Goal: Task Accomplishment & Management: Use online tool/utility

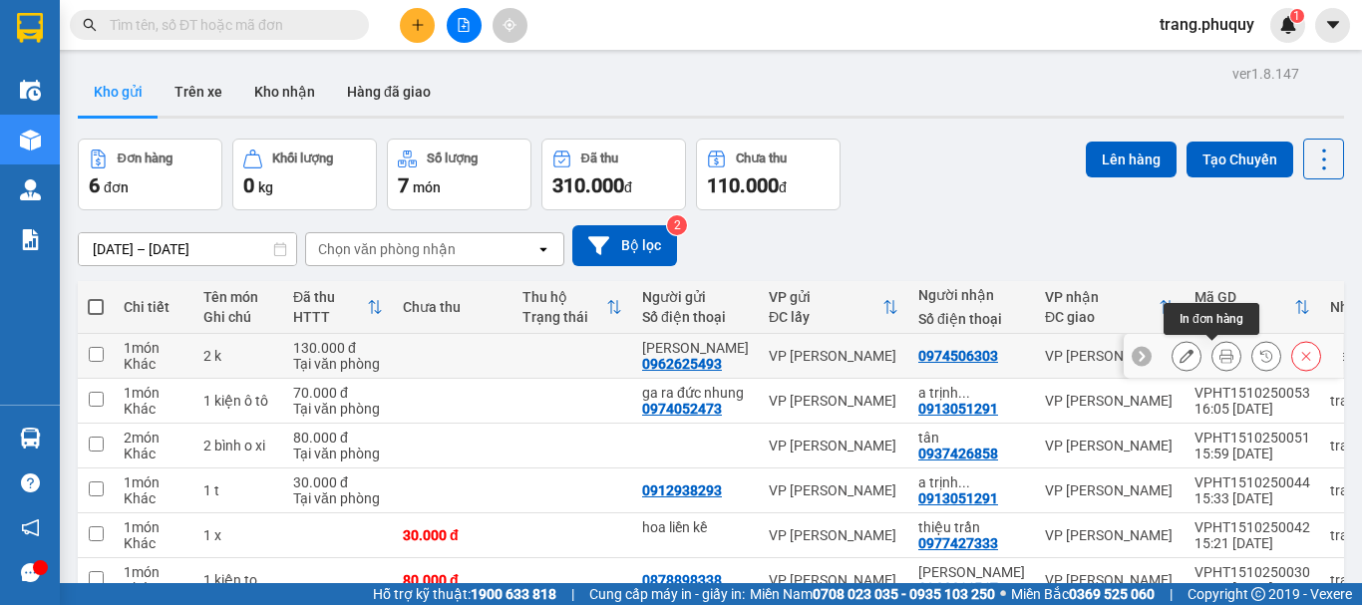
click at [1219, 352] on icon at bounding box center [1226, 356] width 14 height 14
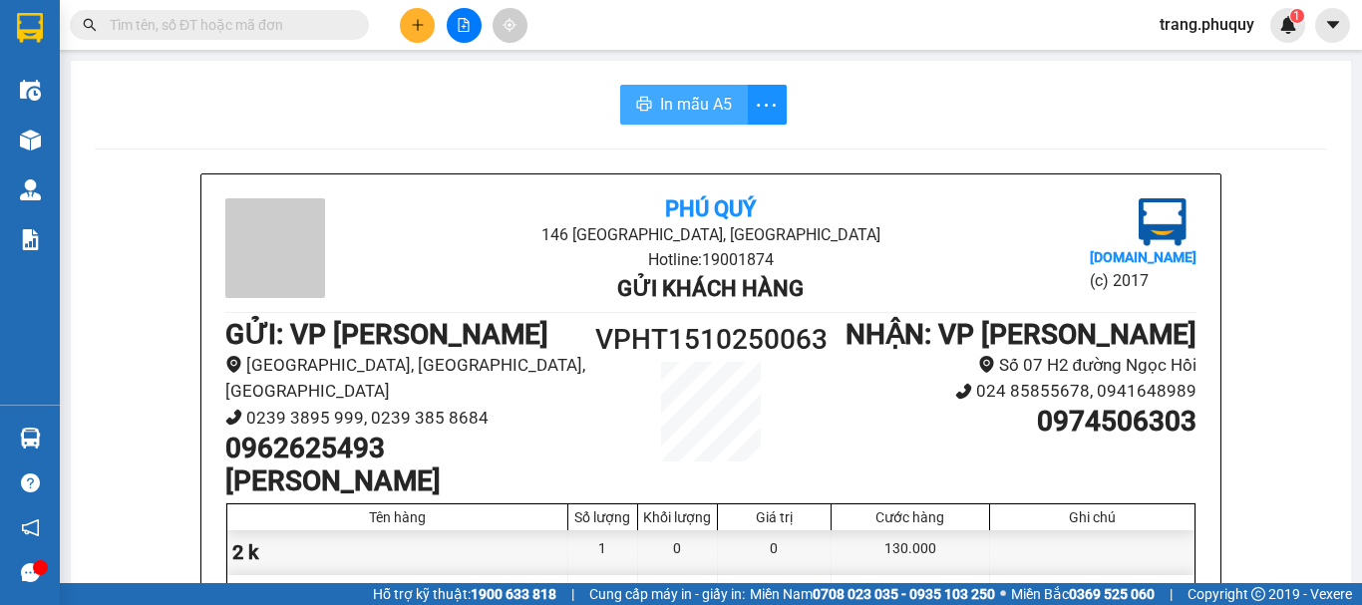
click at [712, 108] on span "In mẫu A5" at bounding box center [696, 104] width 72 height 25
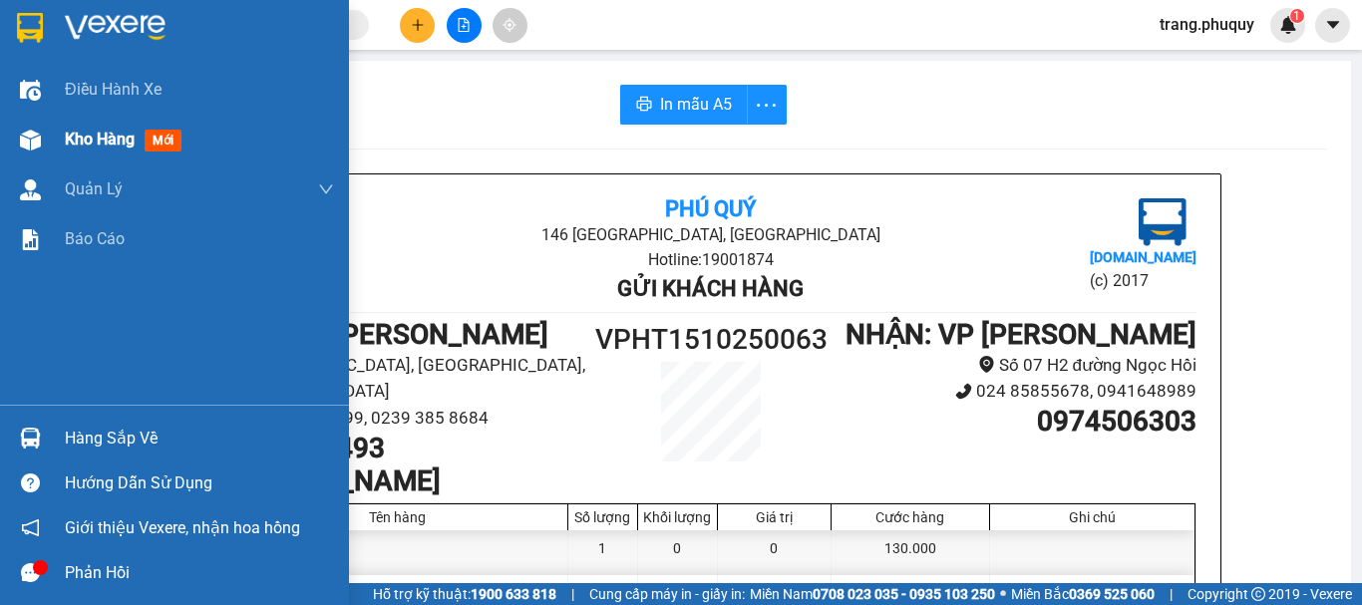
click at [71, 138] on span "Kho hàng" at bounding box center [100, 139] width 70 height 19
click at [72, 138] on span "Kho hàng" at bounding box center [100, 139] width 70 height 19
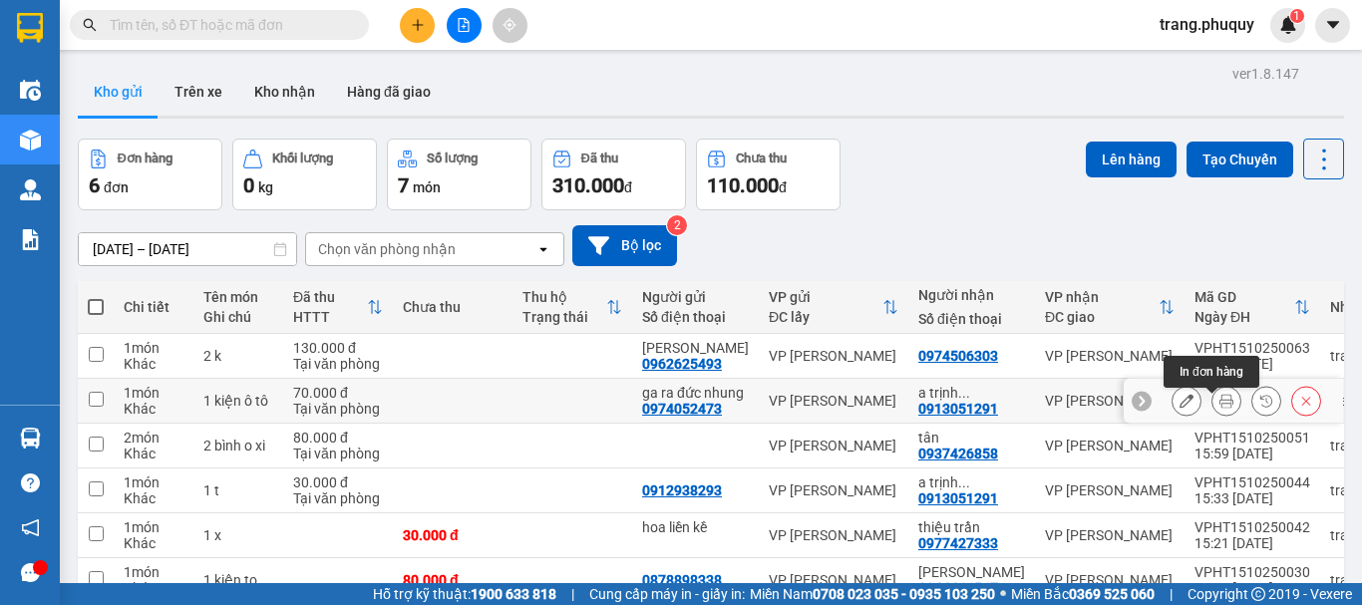
click at [1219, 403] on icon at bounding box center [1226, 401] width 14 height 14
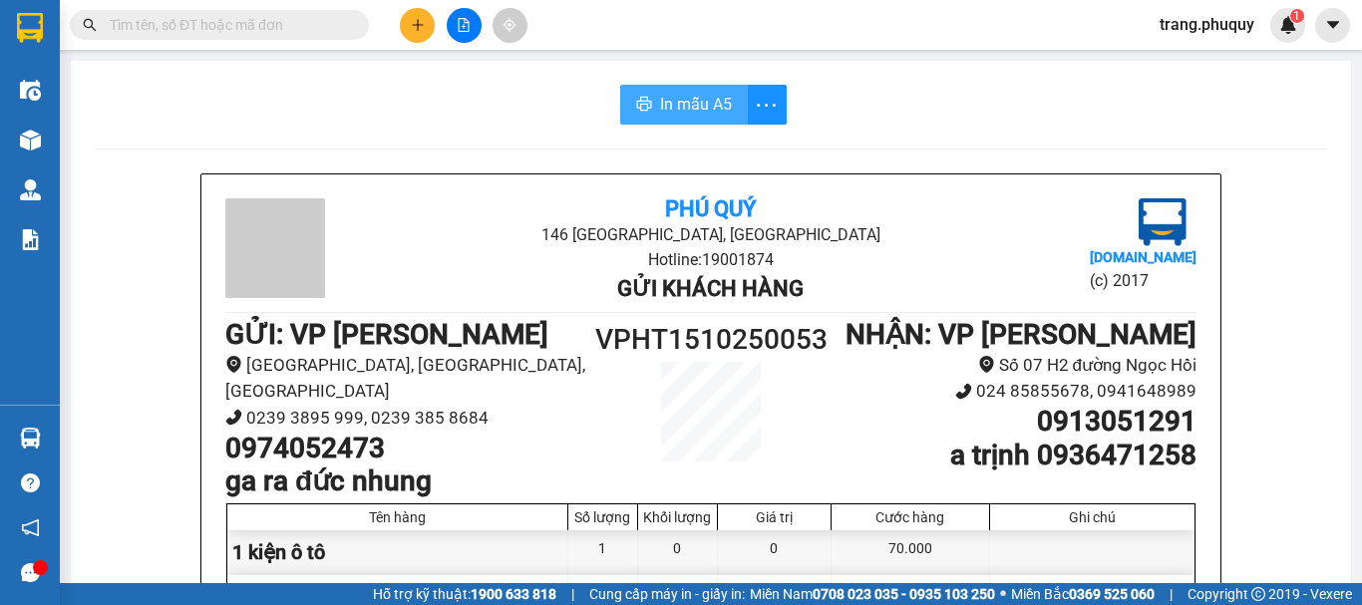
click at [710, 98] on span "In mẫu A5" at bounding box center [696, 104] width 72 height 25
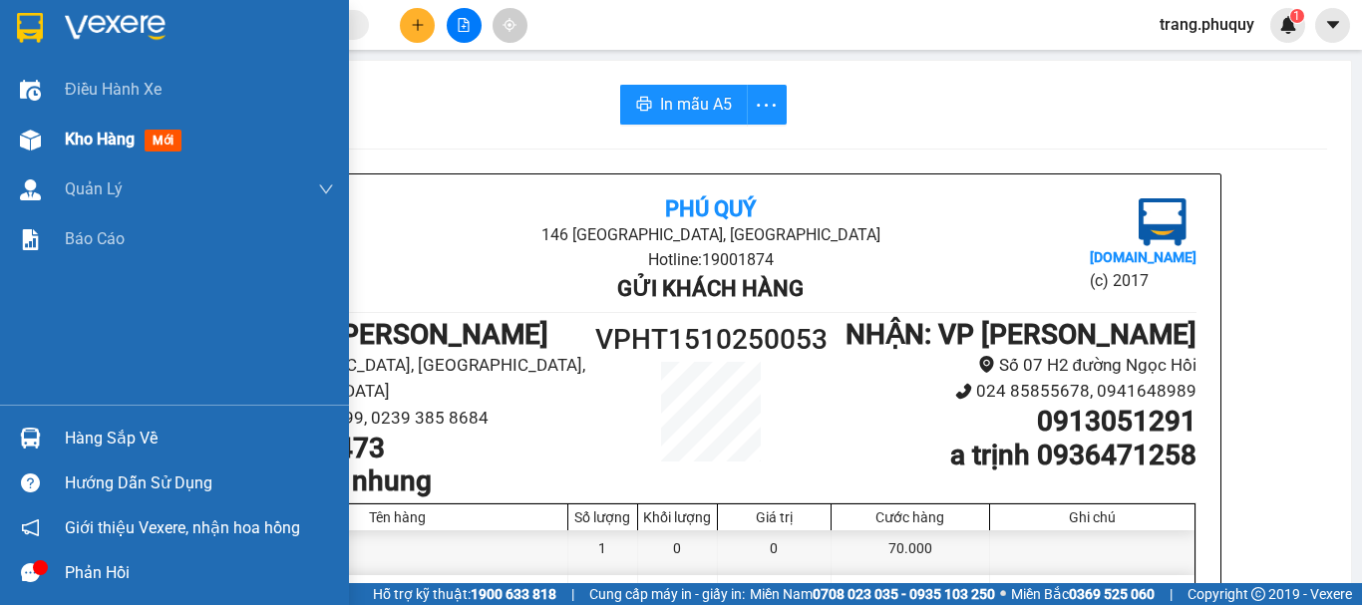
click at [93, 143] on span "Kho hàng" at bounding box center [100, 139] width 70 height 19
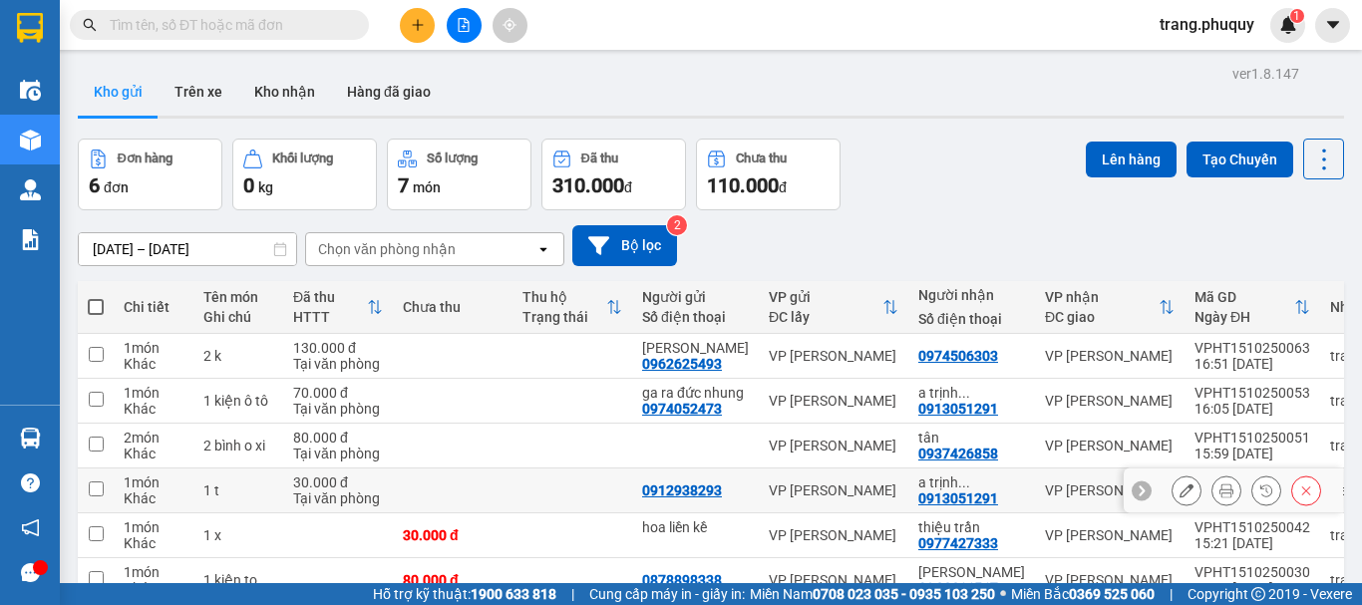
click at [1219, 497] on icon at bounding box center [1226, 490] width 14 height 14
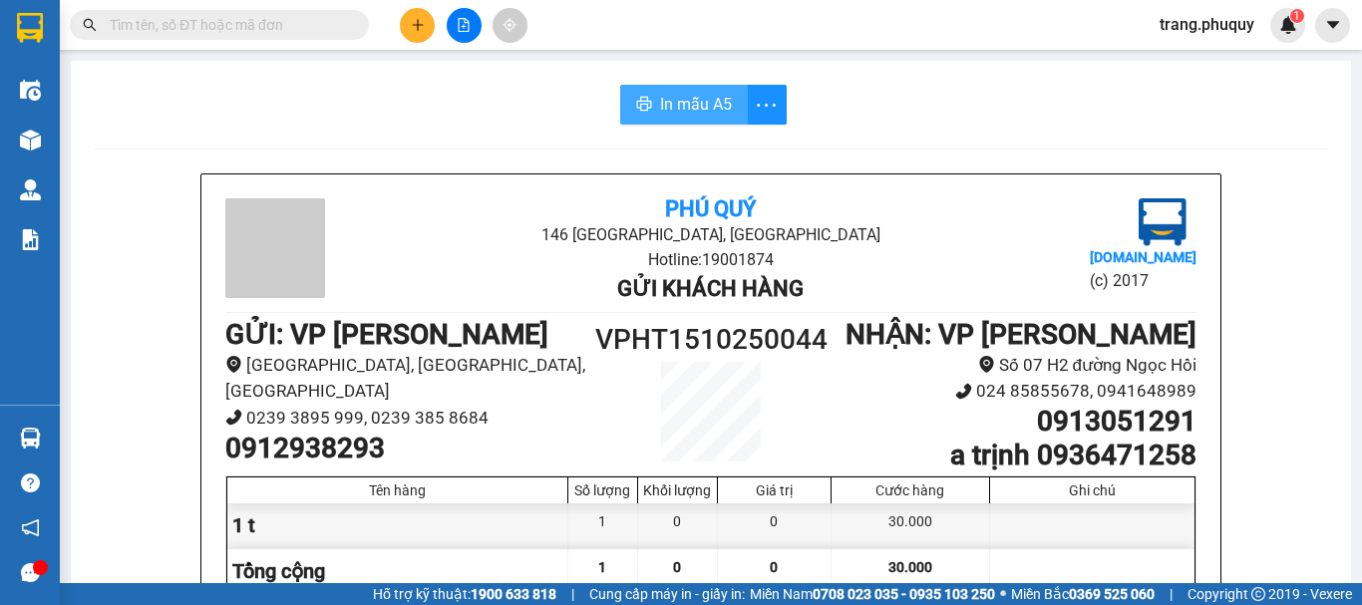
click at [683, 106] on span "In mẫu A5" at bounding box center [696, 104] width 72 height 25
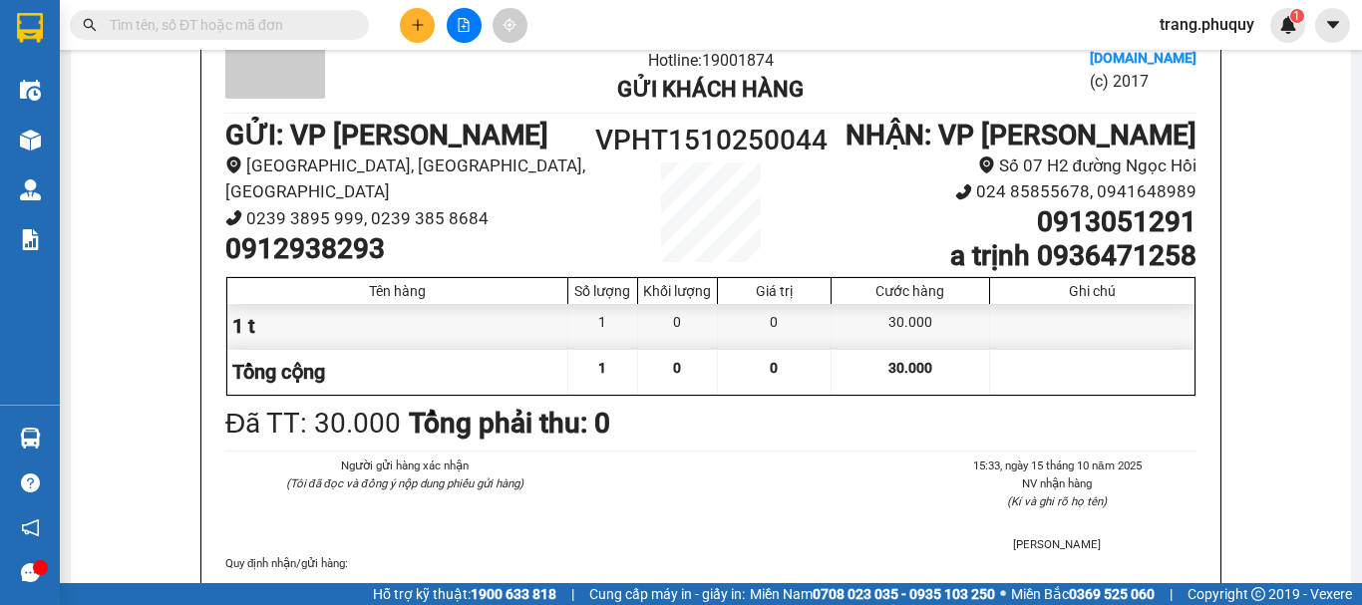
scroll to position [498, 0]
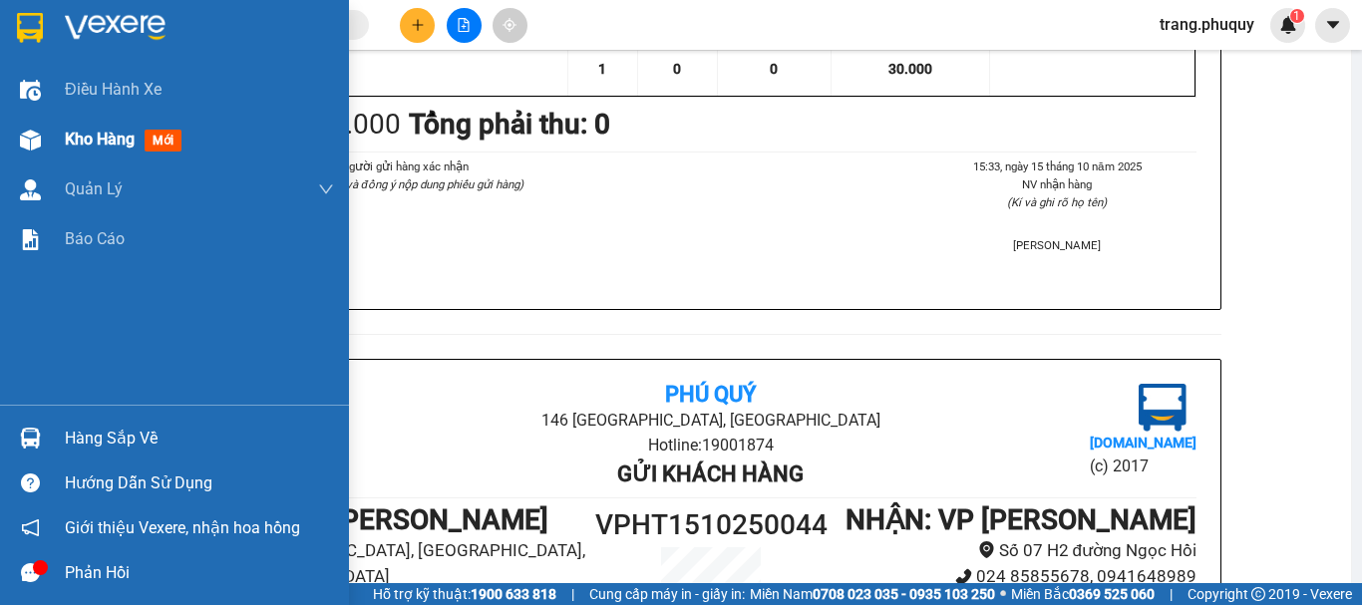
click at [100, 135] on span "Kho hàng" at bounding box center [100, 139] width 70 height 19
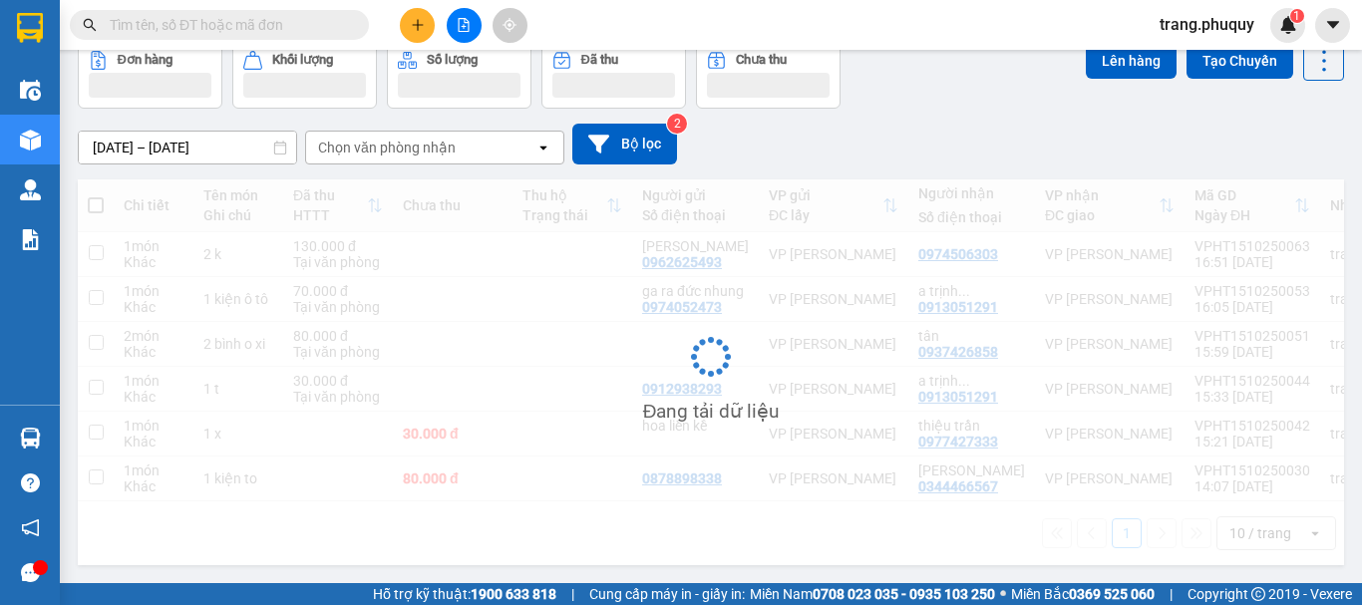
scroll to position [126, 0]
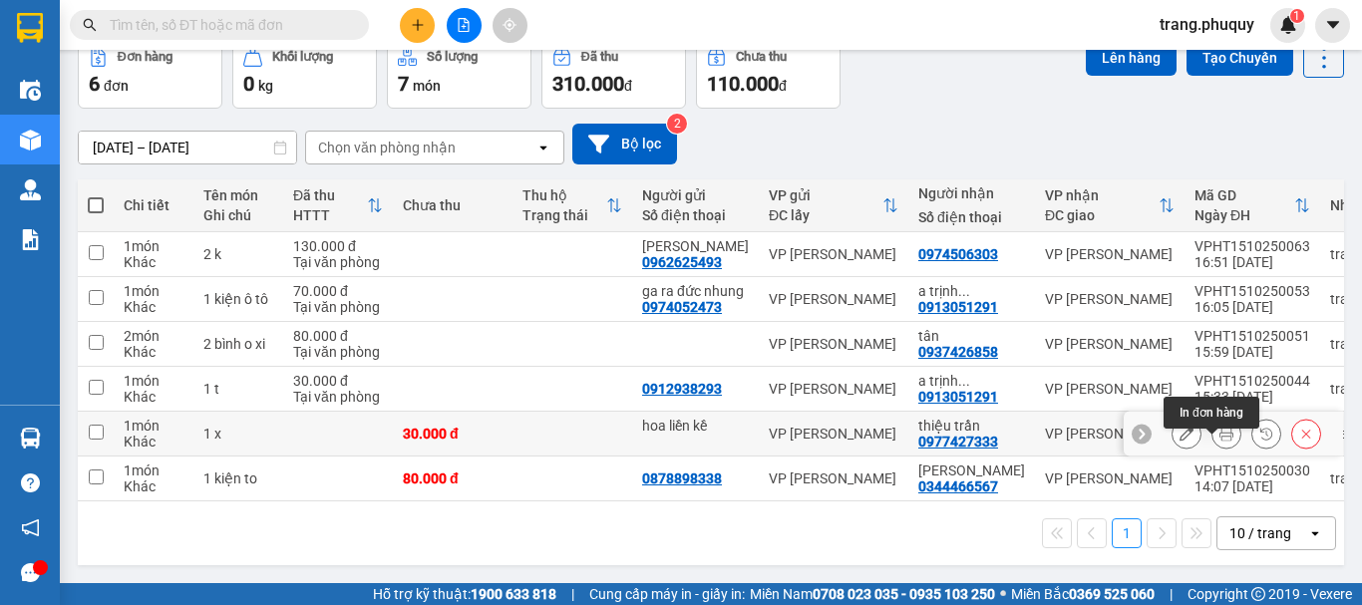
click at [1219, 431] on icon at bounding box center [1226, 434] width 14 height 14
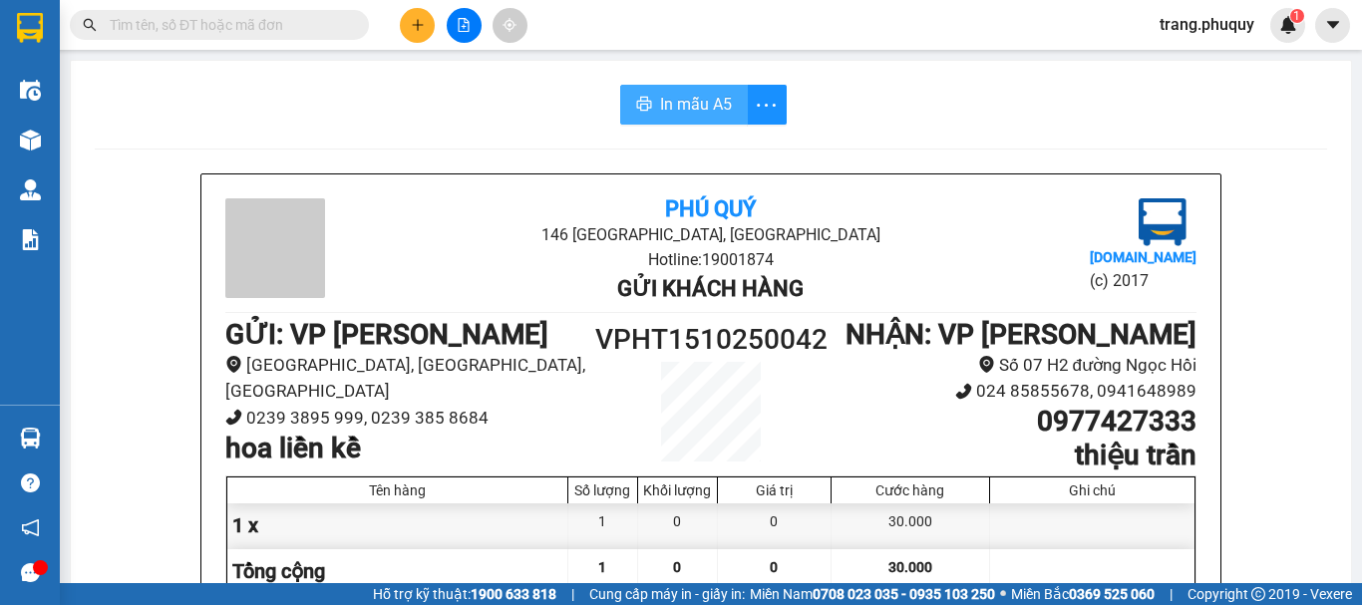
click at [720, 102] on span "In mẫu A5" at bounding box center [696, 104] width 72 height 25
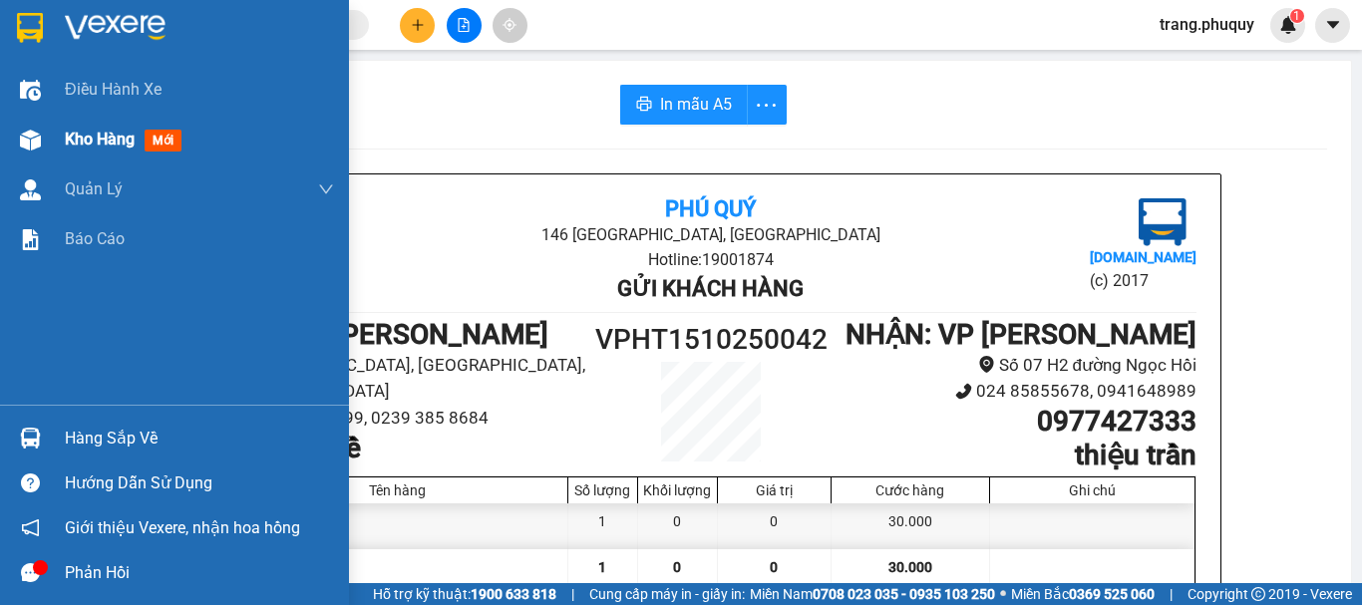
click at [102, 143] on span "Kho hàng" at bounding box center [100, 139] width 70 height 19
click at [102, 141] on span "Kho hàng" at bounding box center [100, 139] width 70 height 19
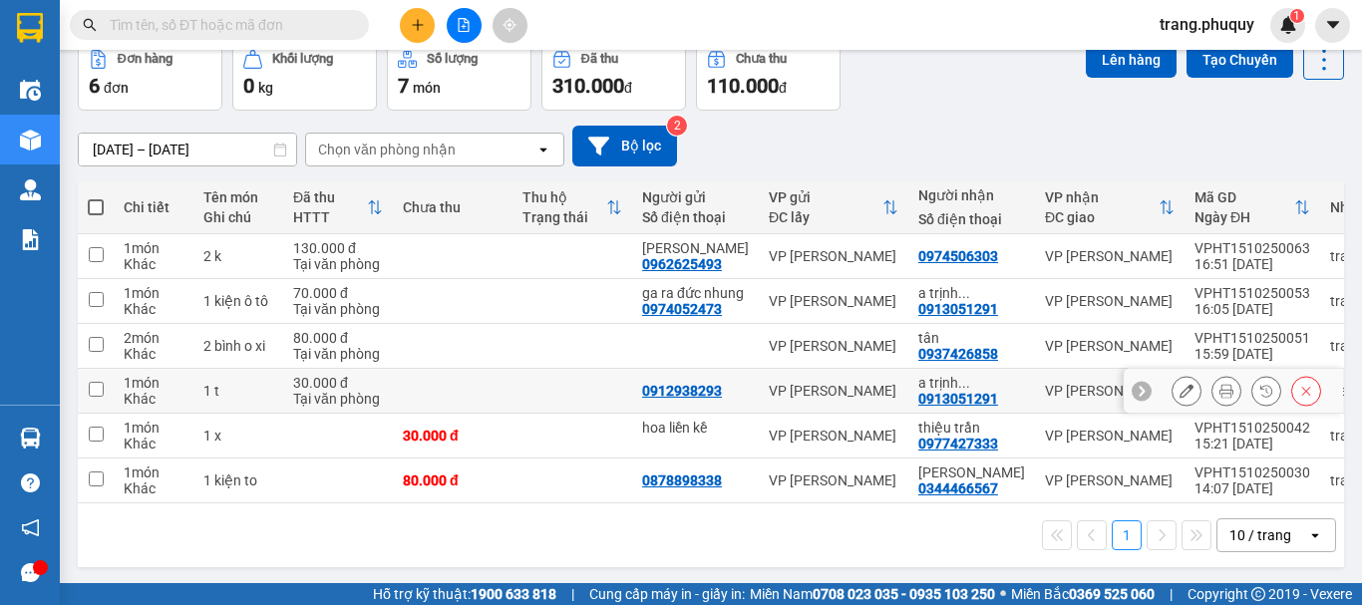
scroll to position [126, 0]
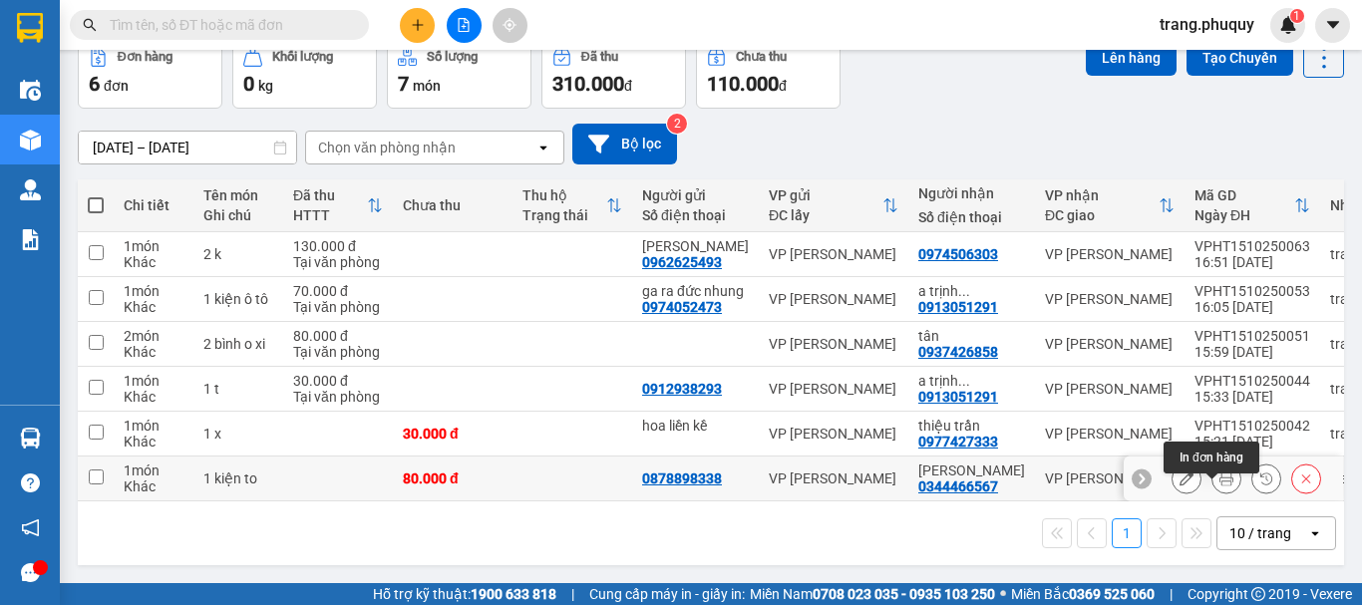
click at [1219, 475] on icon at bounding box center [1226, 479] width 14 height 14
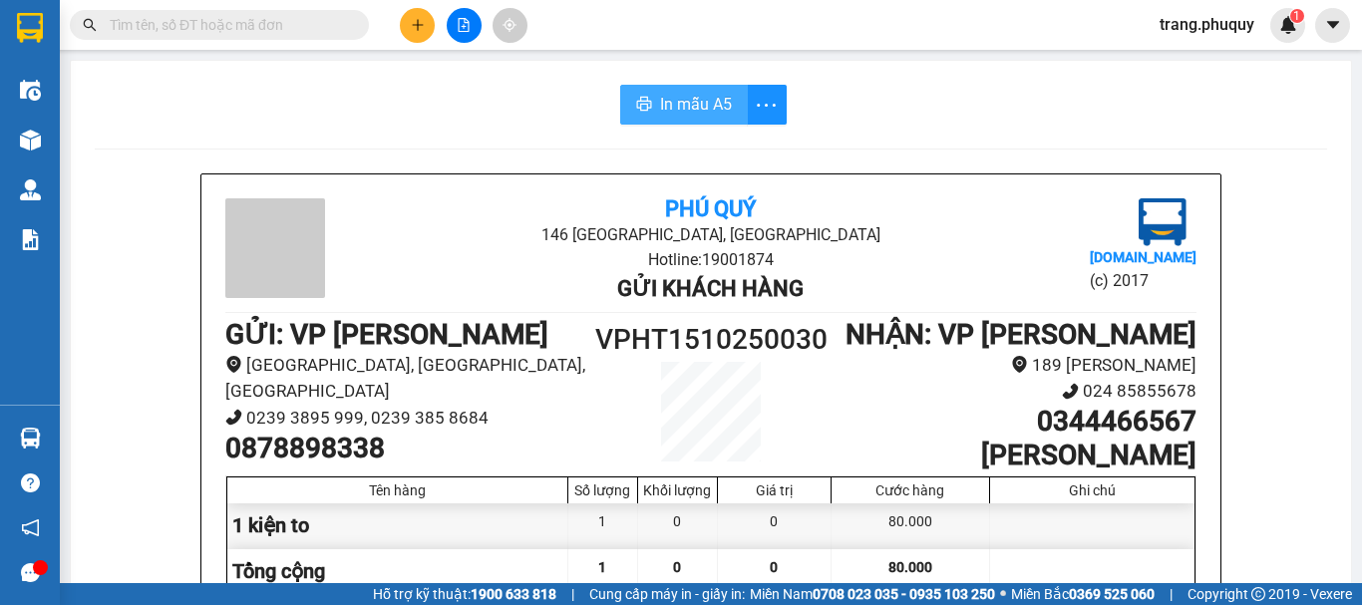
click at [701, 112] on span "In mẫu A5" at bounding box center [696, 104] width 72 height 25
